Goal: Find specific page/section: Find specific page/section

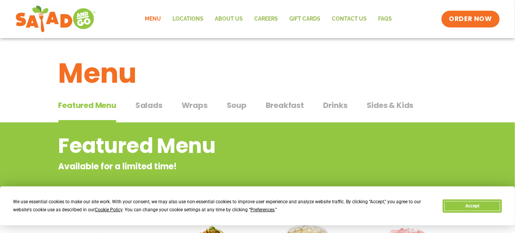
click at [479, 206] on button "Accept" at bounding box center [471, 206] width 59 height 13
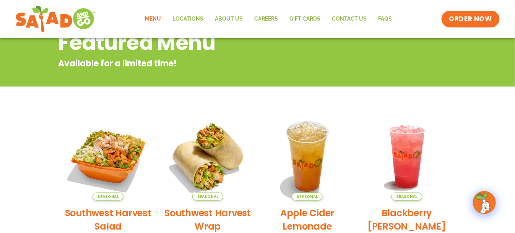
scroll to position [27, 0]
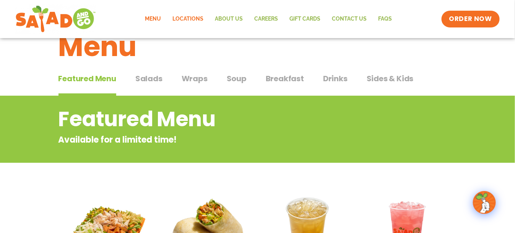
click at [193, 20] on link "Locations" at bounding box center [188, 19] width 42 height 18
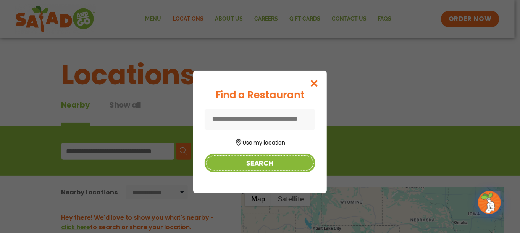
click at [268, 164] on button "Search" at bounding box center [260, 163] width 111 height 19
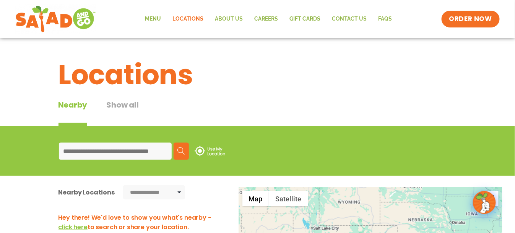
click at [92, 153] on input at bounding box center [115, 151] width 113 height 17
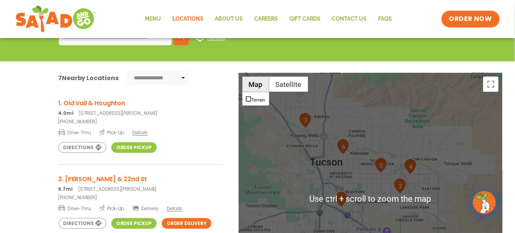
scroll to position [153, 0]
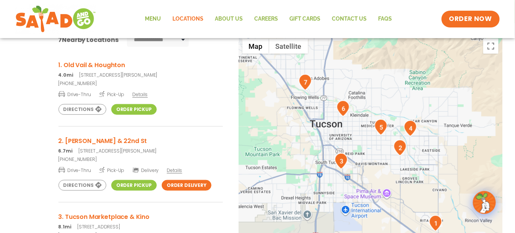
type input "**********"
click at [168, 184] on link "Order Delivery" at bounding box center [187, 185] width 50 height 11
click at [162, 180] on link "Order Delivery" at bounding box center [187, 185] width 50 height 11
